Goal: Information Seeking & Learning: Learn about a topic

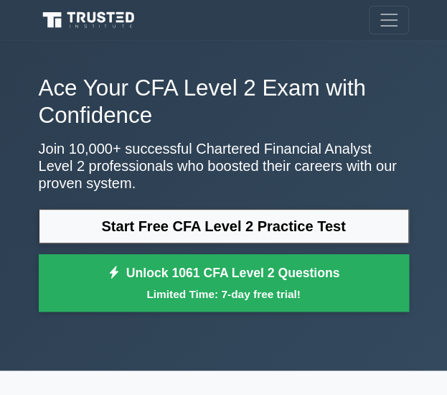
scroll to position [139, 0]
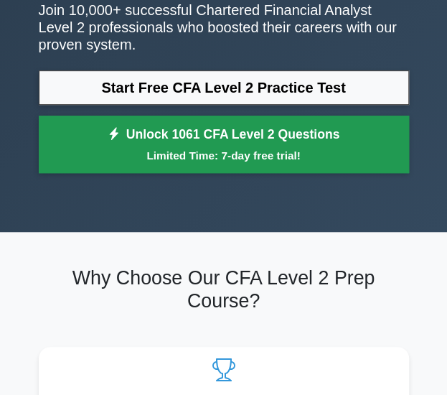
click at [339, 138] on link "Unlock 1061 CFA Level 2 Questions Limited Time: 7-day free trial!" at bounding box center [224, 144] width 370 height 57
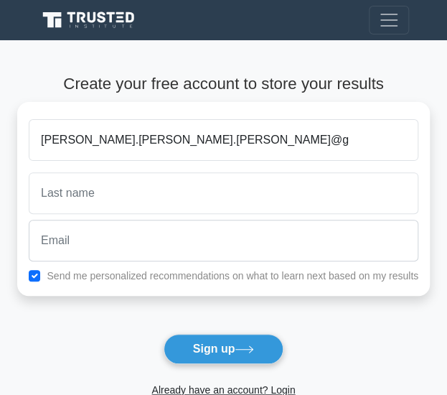
type input "nguyen.chris.hieu@g"
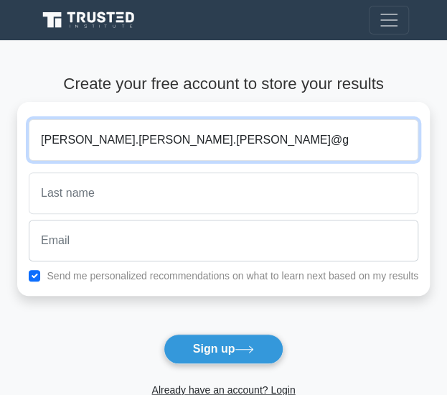
drag, startPoint x: 226, startPoint y: 144, endPoint x: 128, endPoint y: 154, distance: 98.1
click at [146, 151] on input "nguyen.chris.hieu@g" at bounding box center [224, 140] width 390 height 42
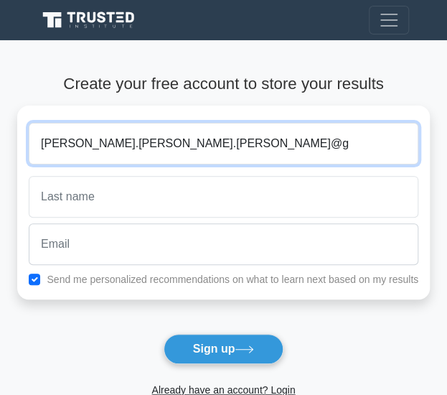
drag, startPoint x: 24, startPoint y: 125, endPoint x: -1, endPoint y: 80, distance: 52.1
click at [0, 80] on html "Register and the" at bounding box center [223, 358] width 447 height 716
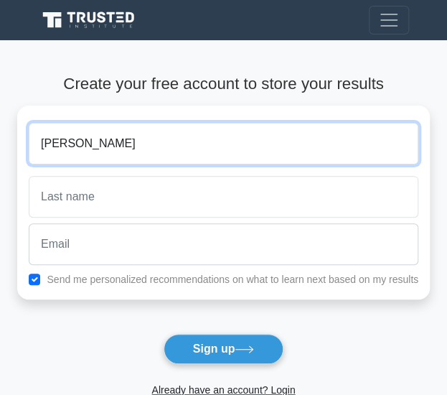
type input "Hieu"
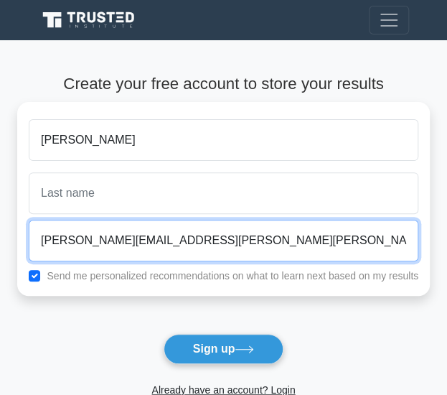
type input "nguyen.chris.hieu@gmail.com"
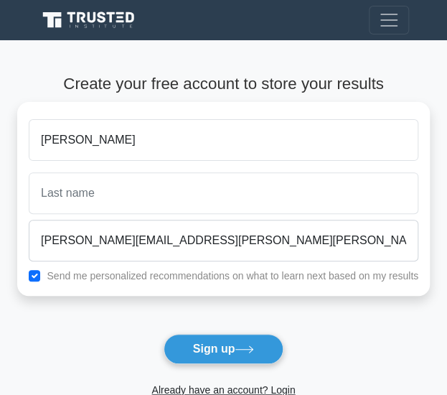
click at [176, 283] on div "Hieu nguyen.chris.hieu@gmail.com Send me personalized recommendations on what t…" at bounding box center [223, 199] width 413 height 194
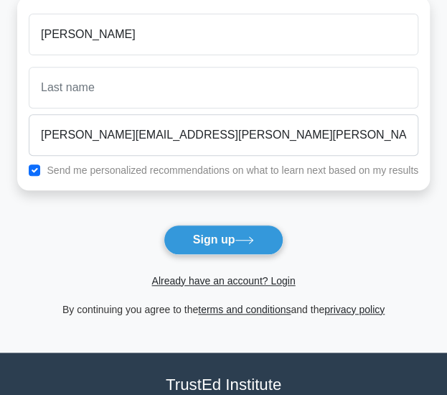
scroll to position [111, 0]
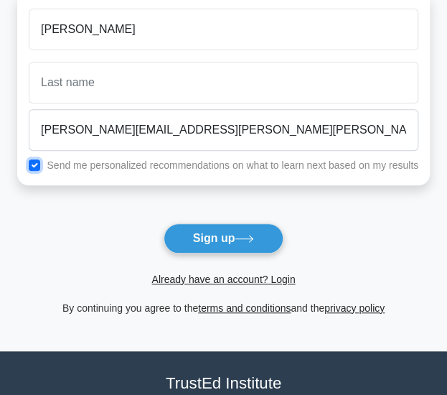
click at [34, 167] on input "checkbox" at bounding box center [34, 164] width 11 height 11
checkbox input "false"
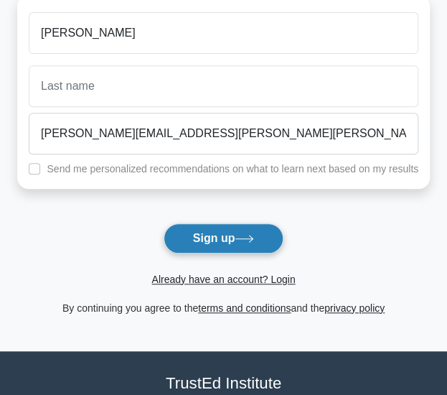
click at [197, 233] on button "Sign up" at bounding box center [224, 238] width 121 height 30
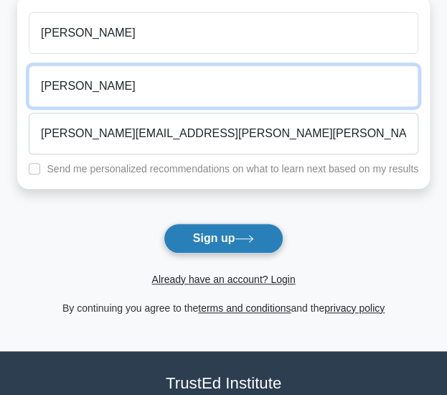
type input "Nguyen"
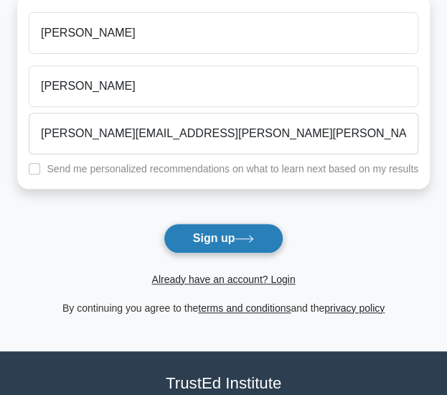
click at [220, 238] on button "Sign up" at bounding box center [224, 238] width 121 height 30
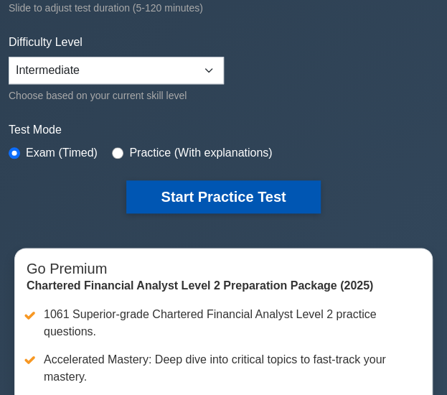
scroll to position [310, 0]
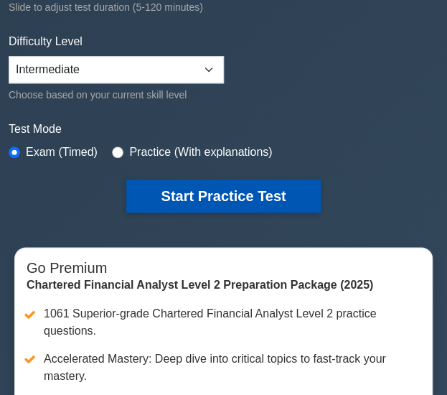
click at [255, 190] on button "Start Practice Test" at bounding box center [223, 195] width 194 height 33
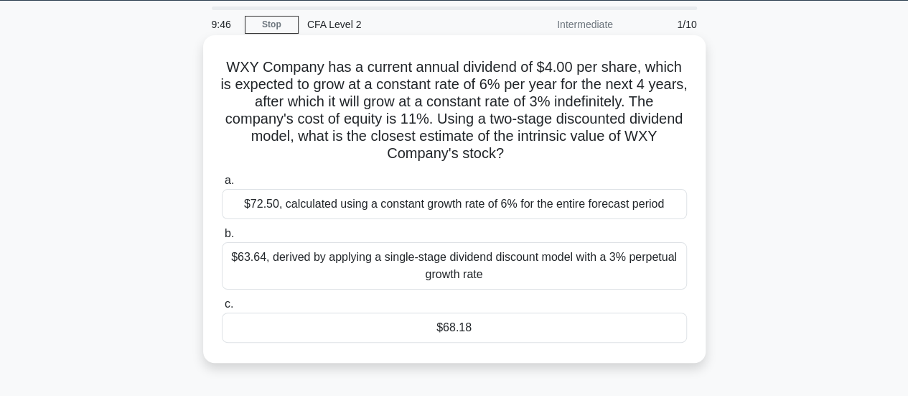
scroll to position [40, 0]
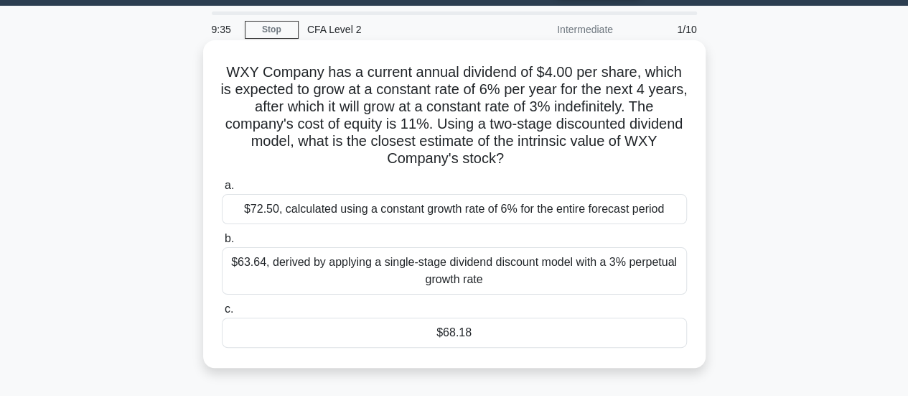
click at [457, 328] on div "$68.18" at bounding box center [454, 332] width 465 height 30
click at [222, 314] on input "c. $68.18" at bounding box center [222, 308] width 0 height 9
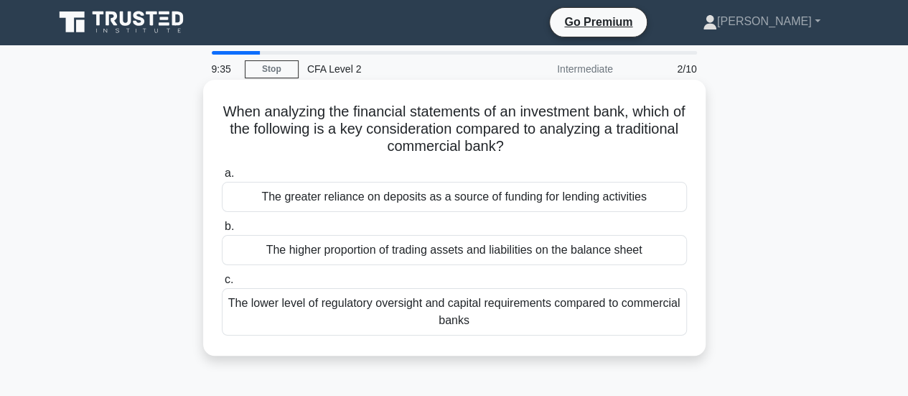
scroll to position [0, 0]
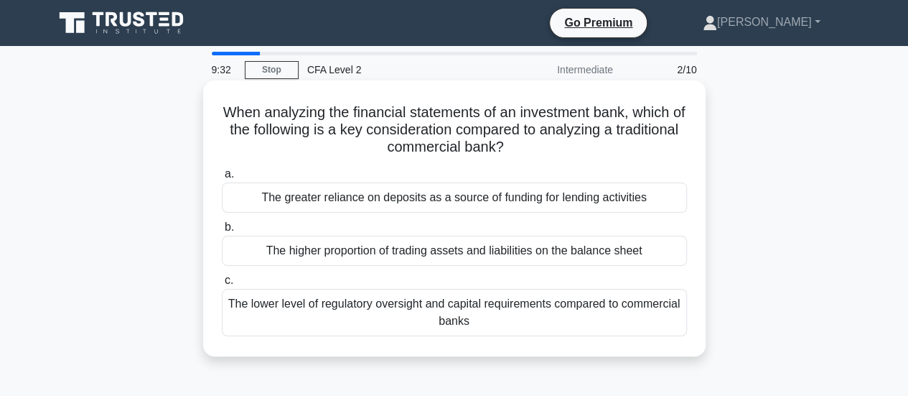
drag, startPoint x: 567, startPoint y: 148, endPoint x: 576, endPoint y: 103, distance: 46.0
click at [457, 103] on h5 "When analyzing the financial statements of an investment bank, which of the fol…" at bounding box center [454, 129] width 468 height 53
click at [457, 143] on h5 "When analyzing the financial statements of an investment bank, which of the fol…" at bounding box center [454, 129] width 468 height 53
click at [457, 252] on div "The higher proportion of trading assets and liabilities on the balance sheet" at bounding box center [454, 250] width 465 height 30
click at [222, 232] on input "b. The higher proportion of trading assets and liabilities on the balance sheet" at bounding box center [222, 227] width 0 height 9
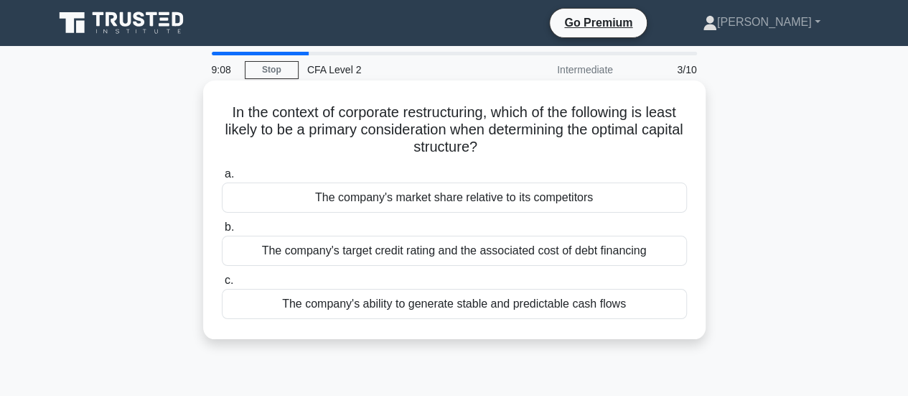
click at [457, 254] on div "The company's target credit rating and the associated cost of debt financing" at bounding box center [454, 250] width 465 height 30
click at [222, 232] on input "b. The company's target credit rating and the associated cost of debt financing" at bounding box center [222, 227] width 0 height 9
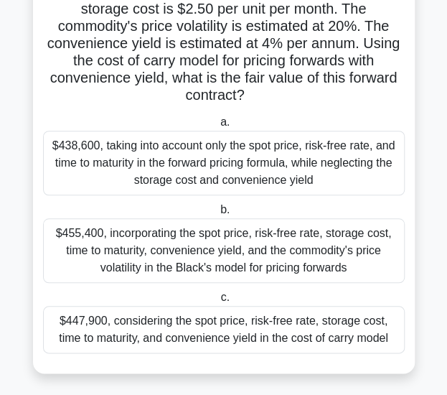
scroll to position [160, 0]
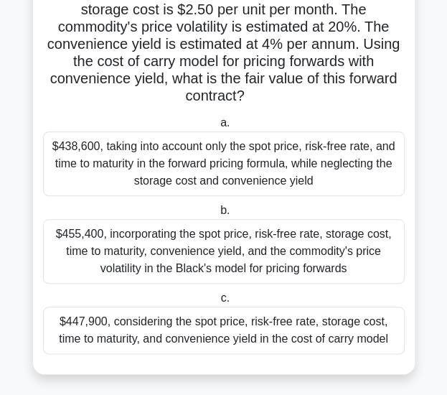
click at [256, 343] on div "$447,900, considering the spot price, risk-free rate, storage cost, time to mat…" at bounding box center [224, 330] width 362 height 47
click at [217, 303] on input "c. $447,900, considering the spot price, risk-free rate, storage cost, time to …" at bounding box center [217, 298] width 0 height 9
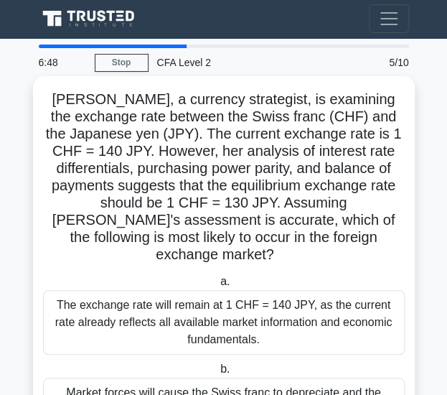
scroll to position [0, 0]
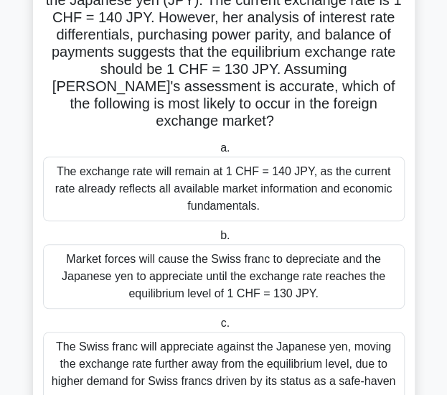
click at [301, 314] on label "c. The Swiss franc will appreciate against the Japanese yen, moving the exchang…" at bounding box center [224, 363] width 362 height 99
click at [217, 319] on input "c. The Swiss franc will appreciate against the Japanese yen, moving the exchang…" at bounding box center [217, 323] width 0 height 9
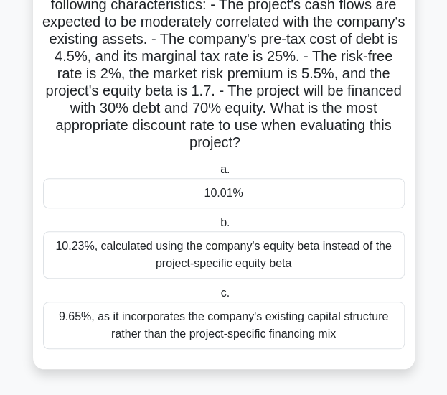
scroll to position [116, 0]
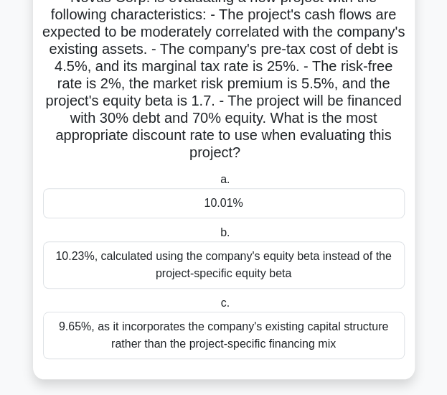
click at [340, 269] on div "10.23%, calculated using the company's equity beta instead of the project-speci…" at bounding box center [224, 264] width 362 height 47
click at [217, 238] on input "b. 10.23%, calculated using the company's equity beta instead of the project-sp…" at bounding box center [217, 232] width 0 height 9
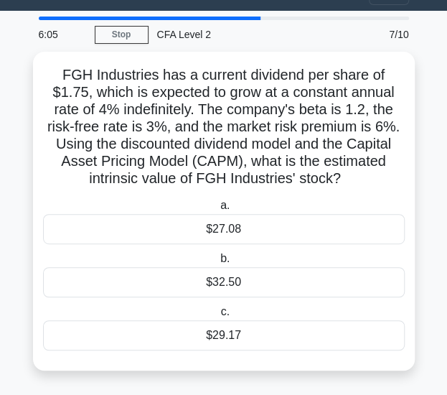
scroll to position [0, 0]
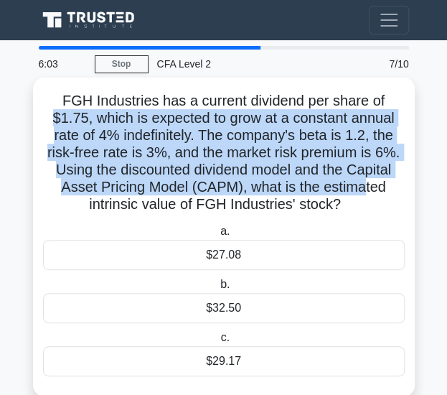
drag, startPoint x: 386, startPoint y: 87, endPoint x: 368, endPoint y: 196, distance: 110.7
click at [368, 196] on div "FGH Industries has a current dividend per share of $1.75, which is expected to …" at bounding box center [224, 236] width 370 height 307
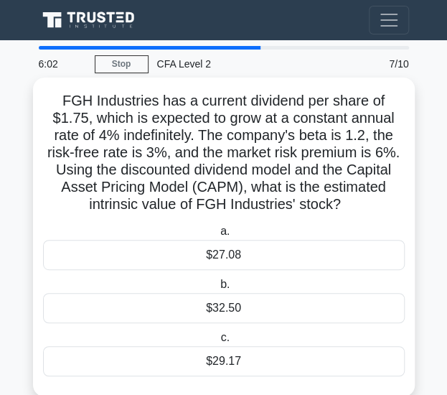
click at [368, 196] on h5 "FGH Industries has a current dividend per share of $1.75, which is expected to …" at bounding box center [224, 153] width 365 height 122
drag, startPoint x: 368, startPoint y: 196, endPoint x: 389, endPoint y: 117, distance: 81.8
click at [389, 117] on h5 "FGH Industries has a current dividend per share of $1.75, which is expected to …" at bounding box center [224, 153] width 365 height 122
click at [307, 316] on div "$32.50" at bounding box center [224, 308] width 362 height 30
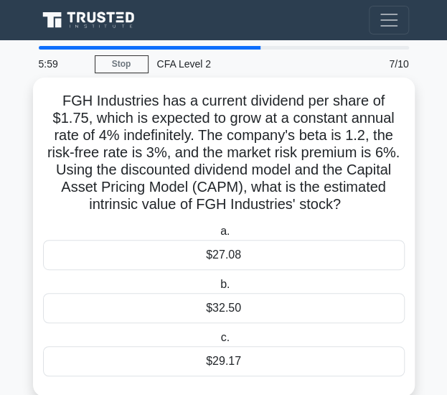
click at [217, 289] on input "b. $32.50" at bounding box center [217, 284] width 0 height 9
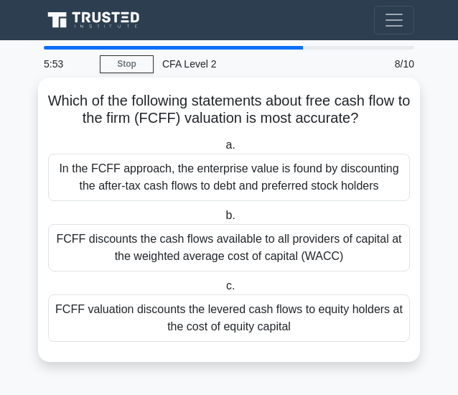
click at [329, 243] on div "FCFF discounts the cash flows available to all providers of capital at the weig…" at bounding box center [229, 247] width 362 height 47
click at [223, 220] on input "b. FCFF discounts the cash flows available to all providers of capital at the w…" at bounding box center [223, 215] width 0 height 9
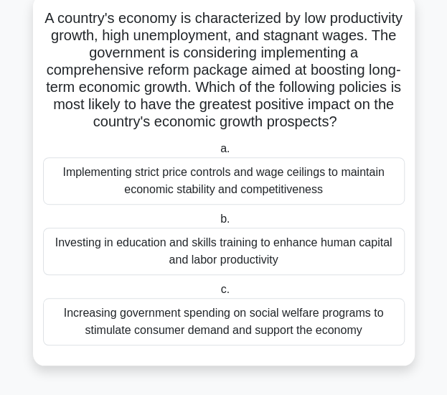
scroll to position [98, 0]
click at [333, 246] on div "Investing in education and skills training to enhance human capital and labor p…" at bounding box center [224, 251] width 362 height 47
click at [217, 224] on input "b. Investing in education and skills training to enhance human capital and labo…" at bounding box center [217, 219] width 0 height 9
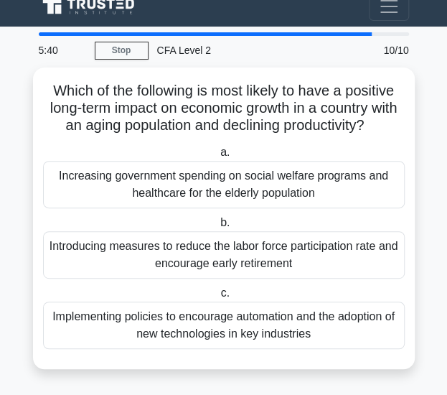
scroll to position [0, 0]
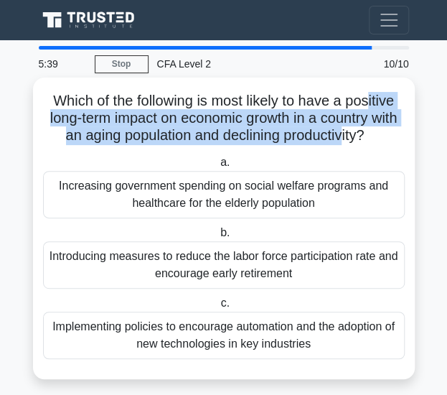
drag, startPoint x: 374, startPoint y: 85, endPoint x: 375, endPoint y: 141, distance: 56.7
click at [375, 141] on div "Which of the following is most likely to have a positive long-term impact on ec…" at bounding box center [224, 228] width 370 height 290
click at [375, 141] on h5 "Which of the following is most likely to have a positive long-term impact on ec…" at bounding box center [224, 118] width 365 height 53
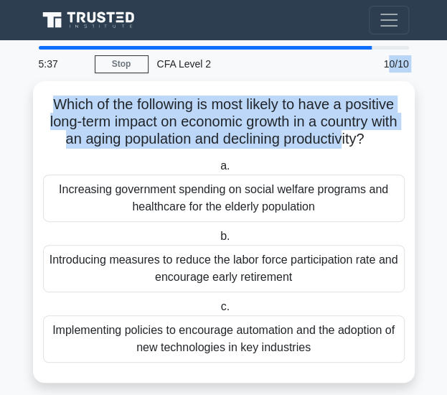
drag, startPoint x: 375, startPoint y: 141, endPoint x: 387, endPoint y: 75, distance: 67.2
click at [387, 75] on div "5:37 Stop CFA Level 2 Beginner 10/10 Which of the following is most likely to h…" at bounding box center [224, 224] width 388 height 357
click at [387, 75] on div "10/10" at bounding box center [385, 64] width 65 height 29
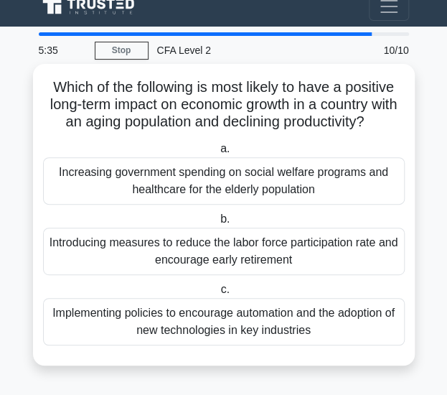
scroll to position [29, 0]
click at [301, 324] on div "Implementing policies to encourage automation and the adoption of new technolog…" at bounding box center [224, 321] width 362 height 47
click at [217, 294] on input "c. Implementing policies to encourage automation and the adoption of new techno…" at bounding box center [217, 289] width 0 height 9
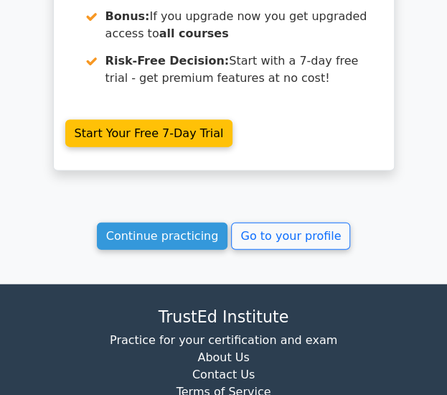
scroll to position [3418, 0]
